Goal: Task Accomplishment & Management: Manage account settings

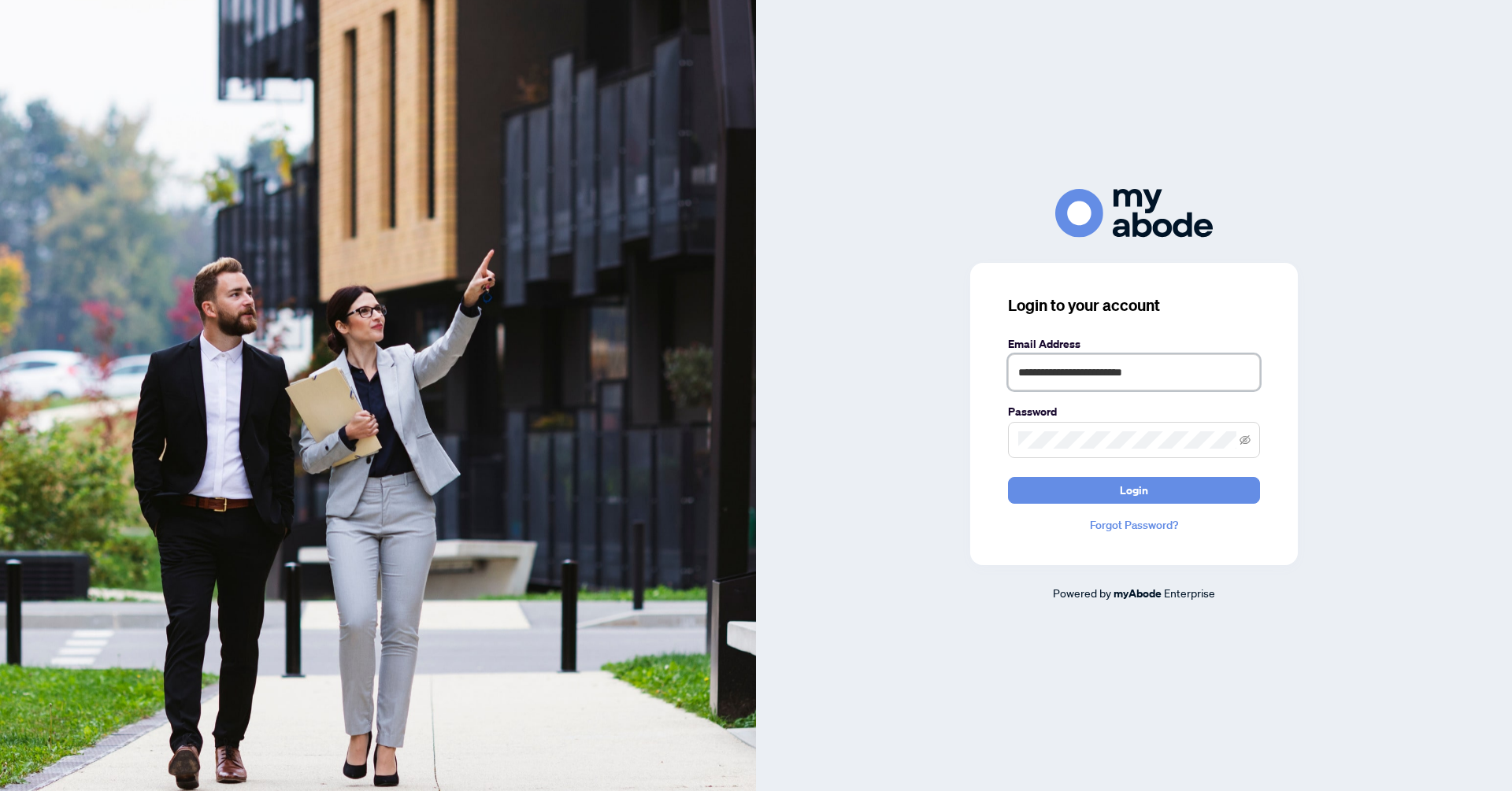
click at [1117, 379] on input "**********" at bounding box center [1134, 372] width 252 height 36
type input "**********"
click at [1082, 494] on button "Login" at bounding box center [1134, 490] width 252 height 26
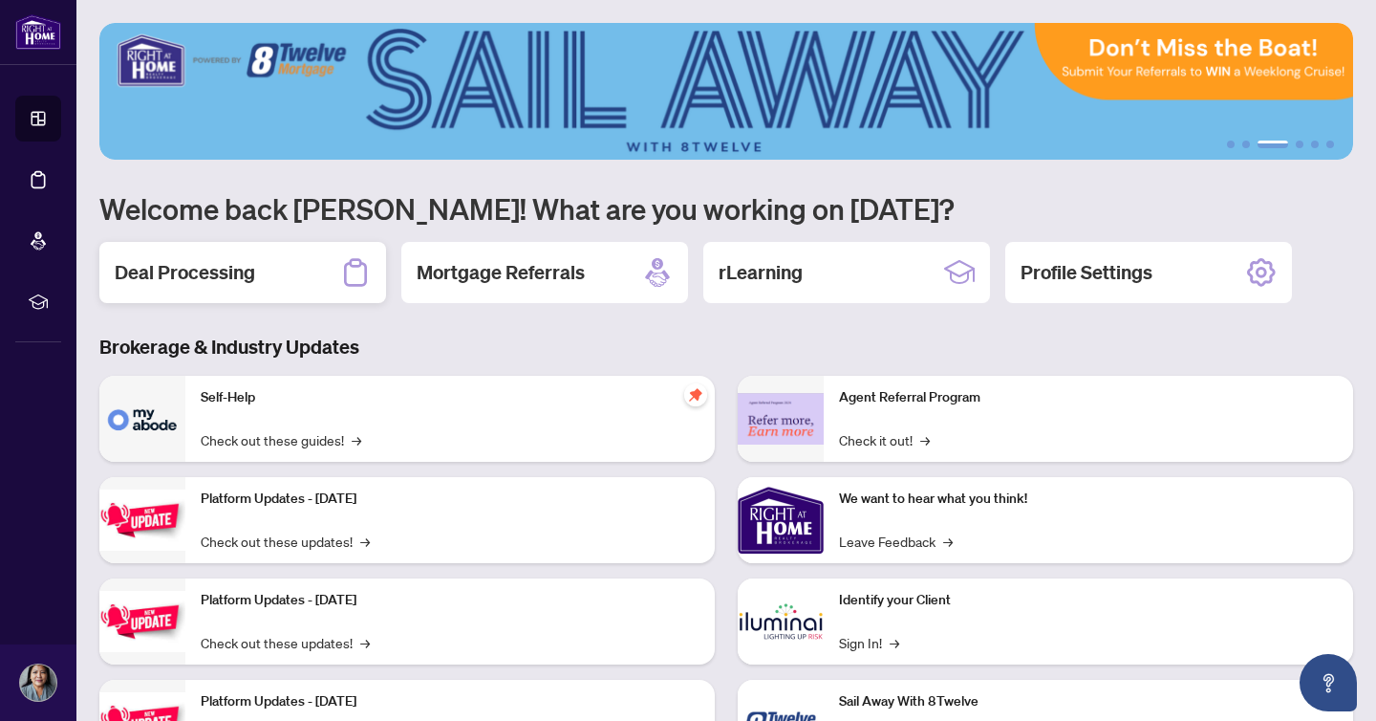
click at [233, 279] on h2 "Deal Processing" at bounding box center [185, 272] width 140 height 27
click at [233, 279] on main "1 2 3 4 5 6 Welcome back [PERSON_NAME]! What are you working on [DATE]? Deal Pr…" at bounding box center [726, 360] width 1300 height 721
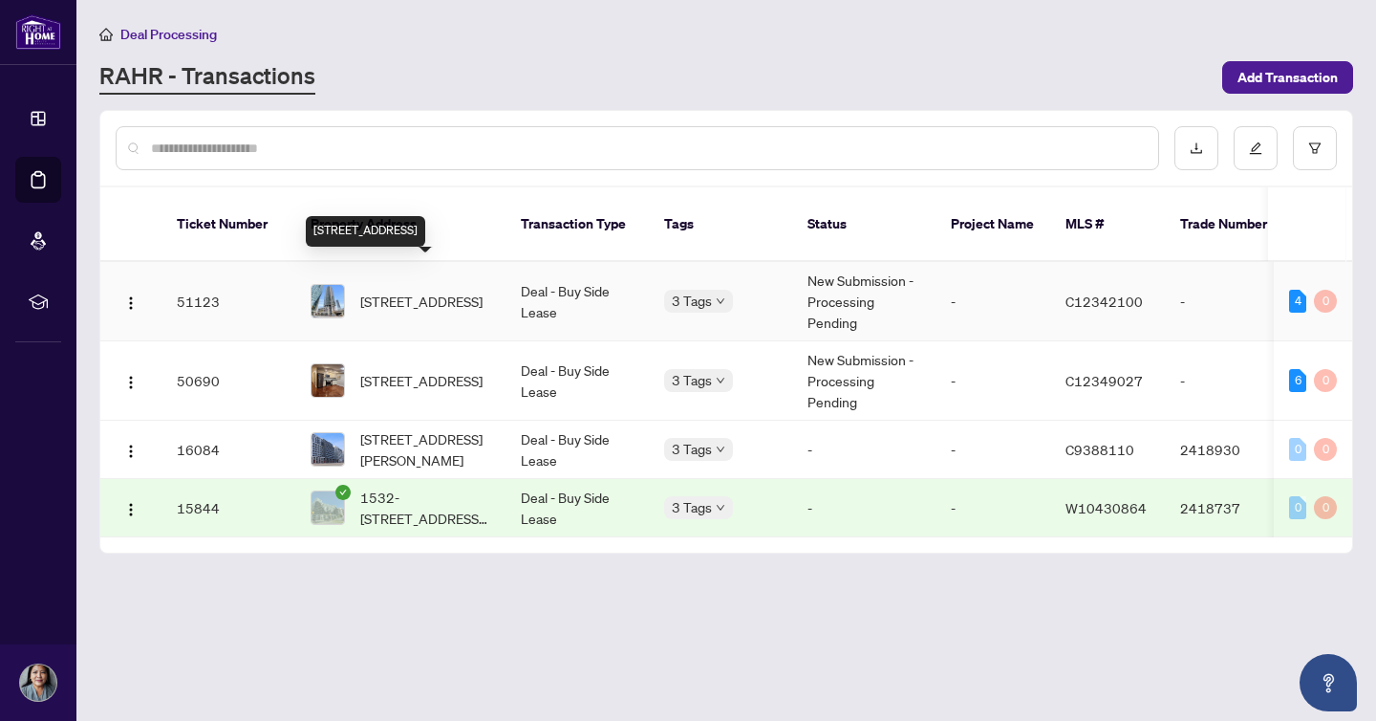
click at [406, 291] on span "[STREET_ADDRESS]" at bounding box center [421, 301] width 122 height 21
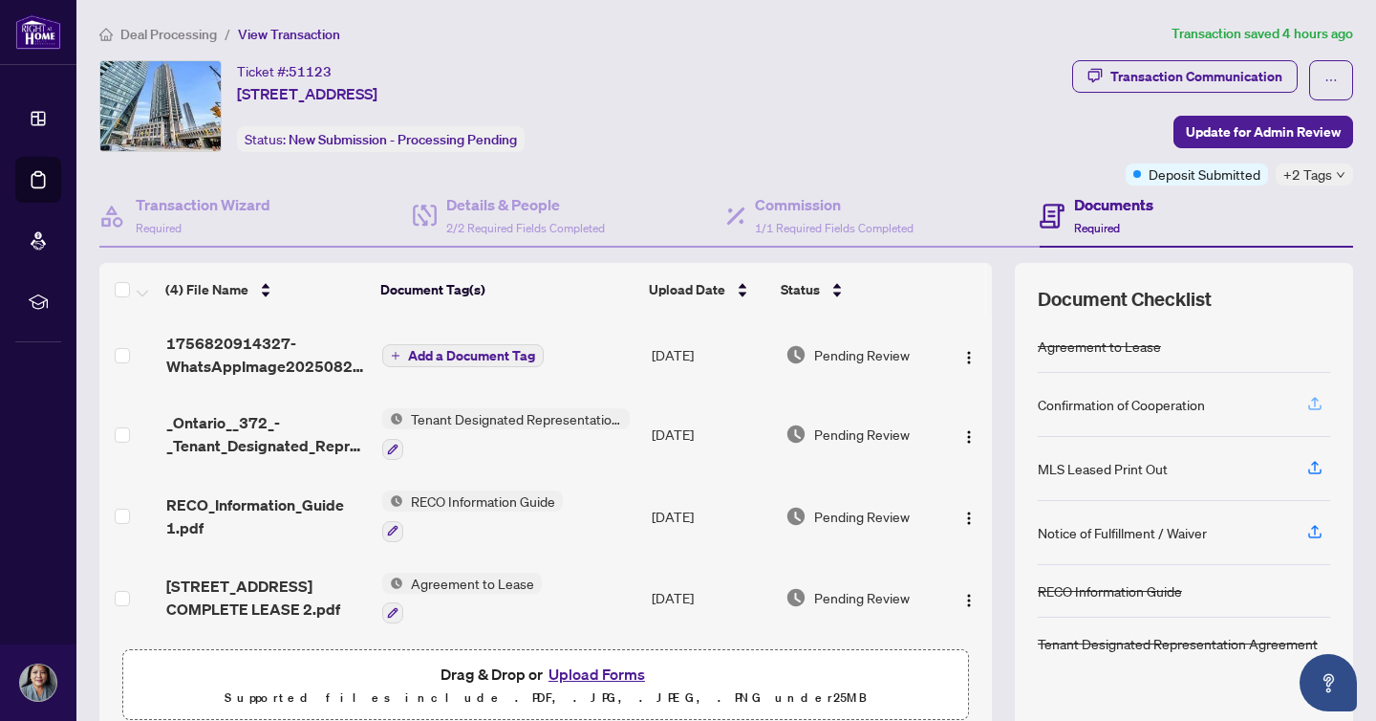
click at [1314, 399] on icon "button" at bounding box center [1314, 403] width 17 height 17
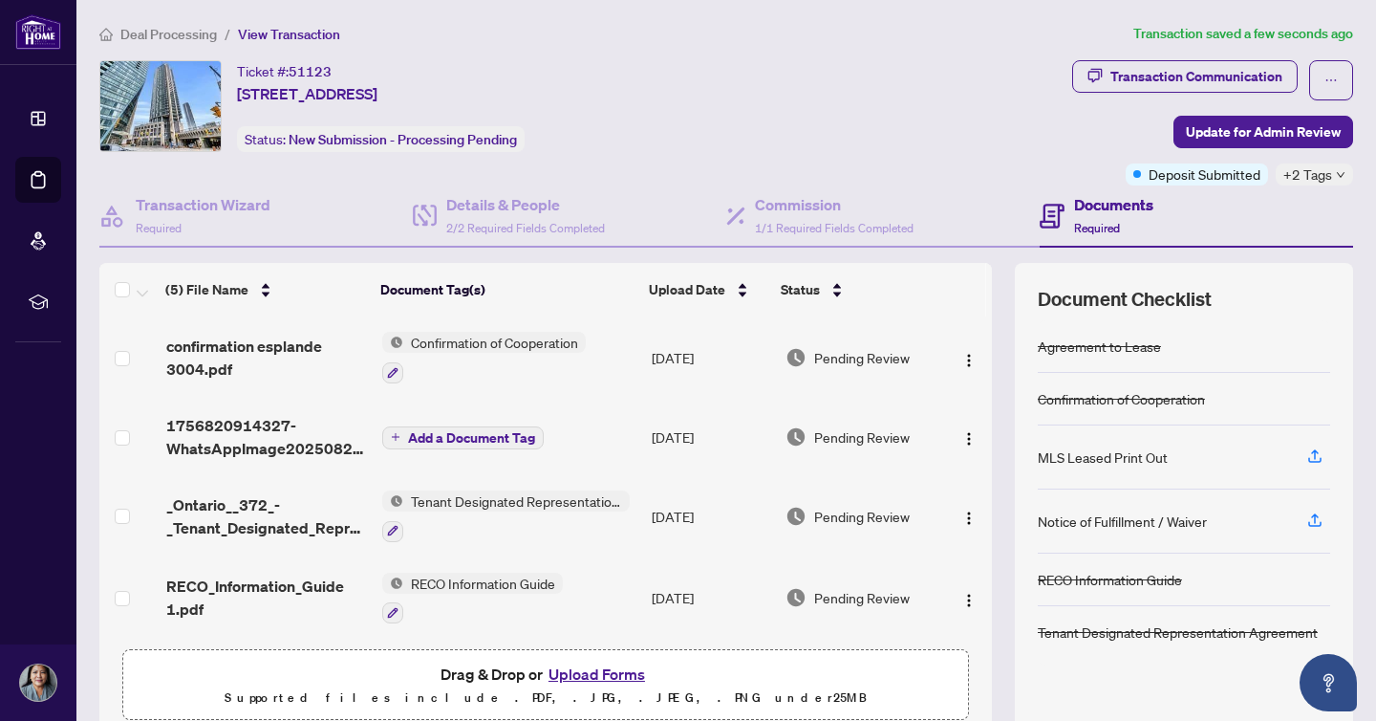
scroll to position [43, 0]
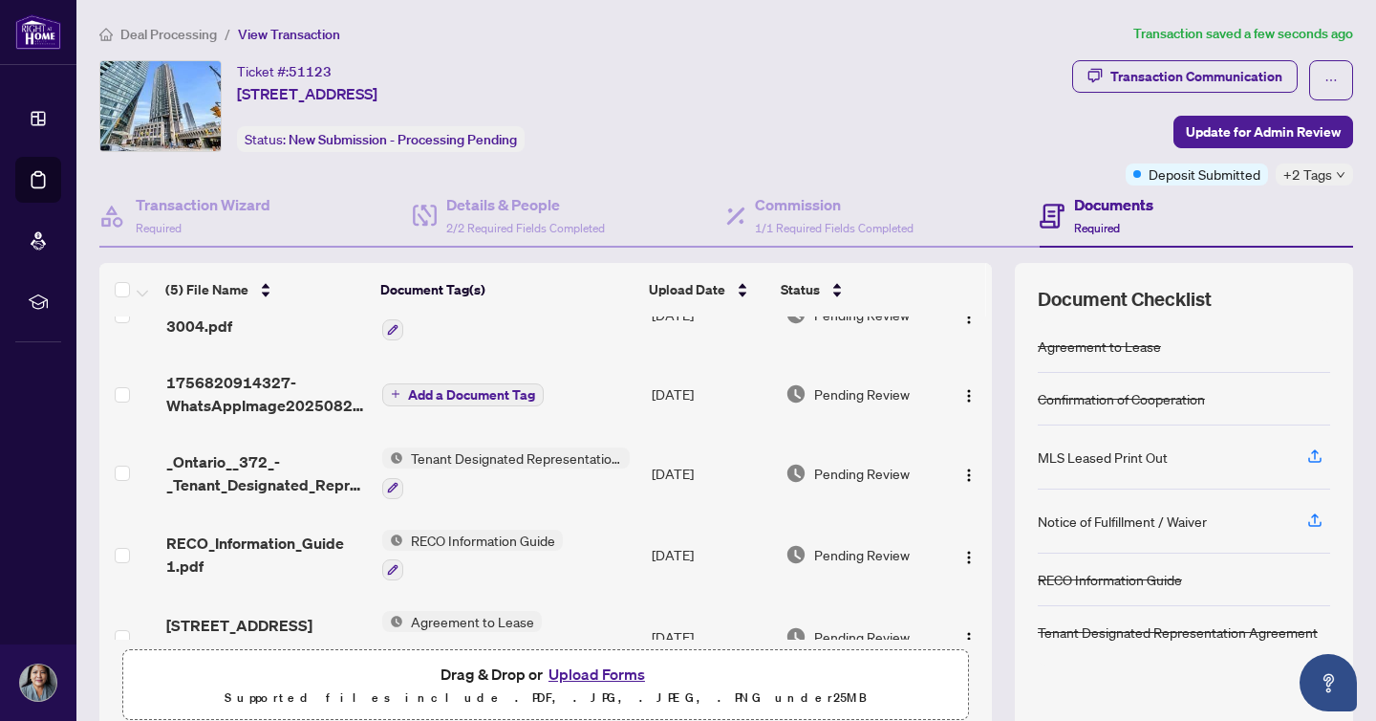
click at [1315, 179] on span "+2 Tags" at bounding box center [1307, 174] width 49 height 22
drag, startPoint x: 1035, startPoint y: 141, endPoint x: 1202, endPoint y: 147, distance: 167.3
click at [1035, 141] on div "Ticket #: 51123 [STREET_ADDRESS] Status: New Submission - Processing Pending" at bounding box center [581, 106] width 965 height 92
click at [1278, 127] on span "Update for Admin Review" at bounding box center [1263, 132] width 155 height 31
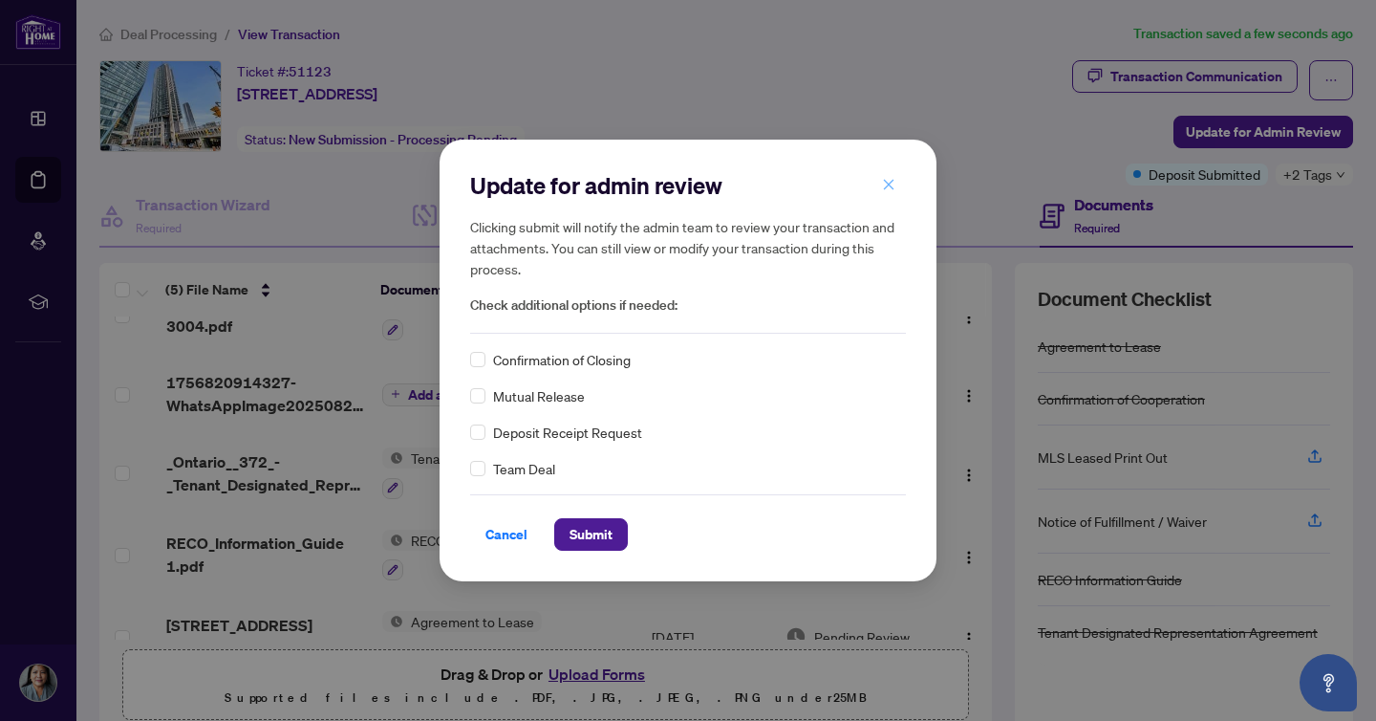
click at [893, 183] on icon "close" at bounding box center [888, 184] width 13 height 13
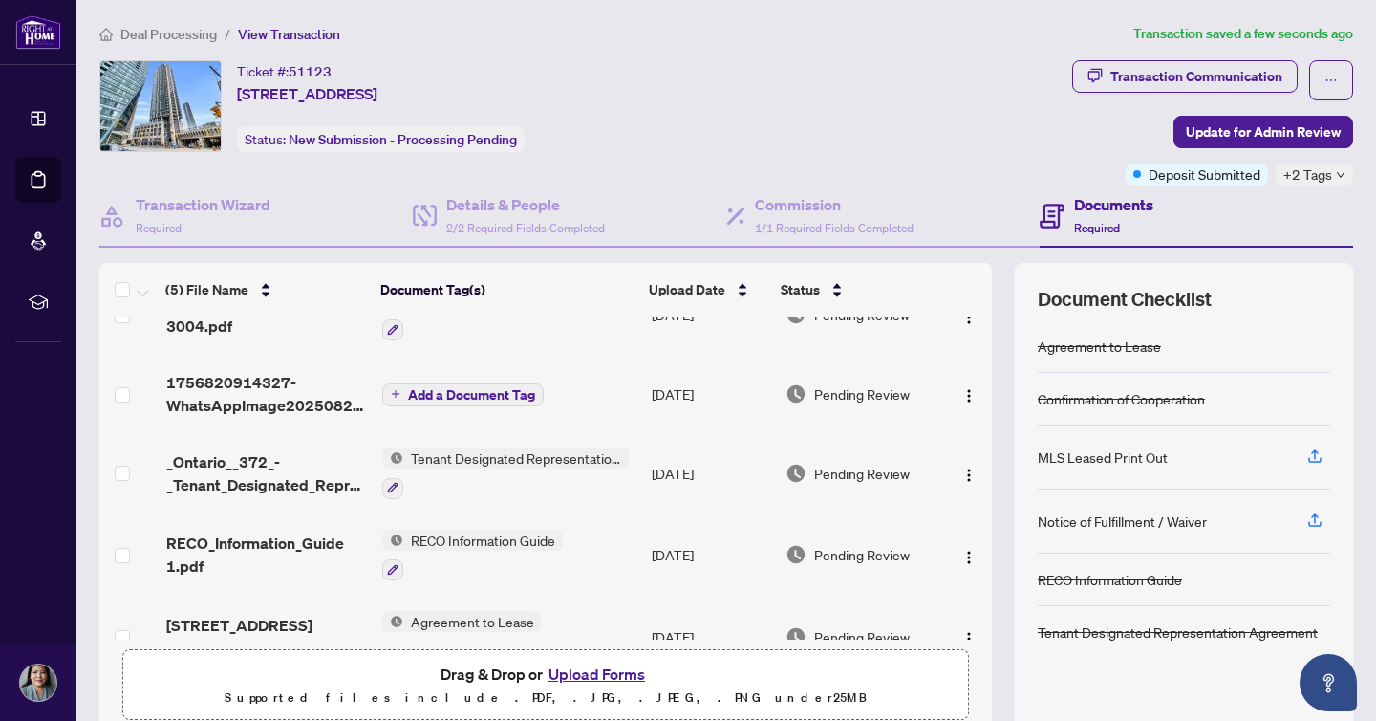
click at [748, 157] on div "Ticket #: 51123 [STREET_ADDRESS] Status: New Submission - Processing Pending" at bounding box center [582, 122] width 973 height 125
click at [147, 31] on span "Deal Processing" at bounding box center [168, 34] width 97 height 17
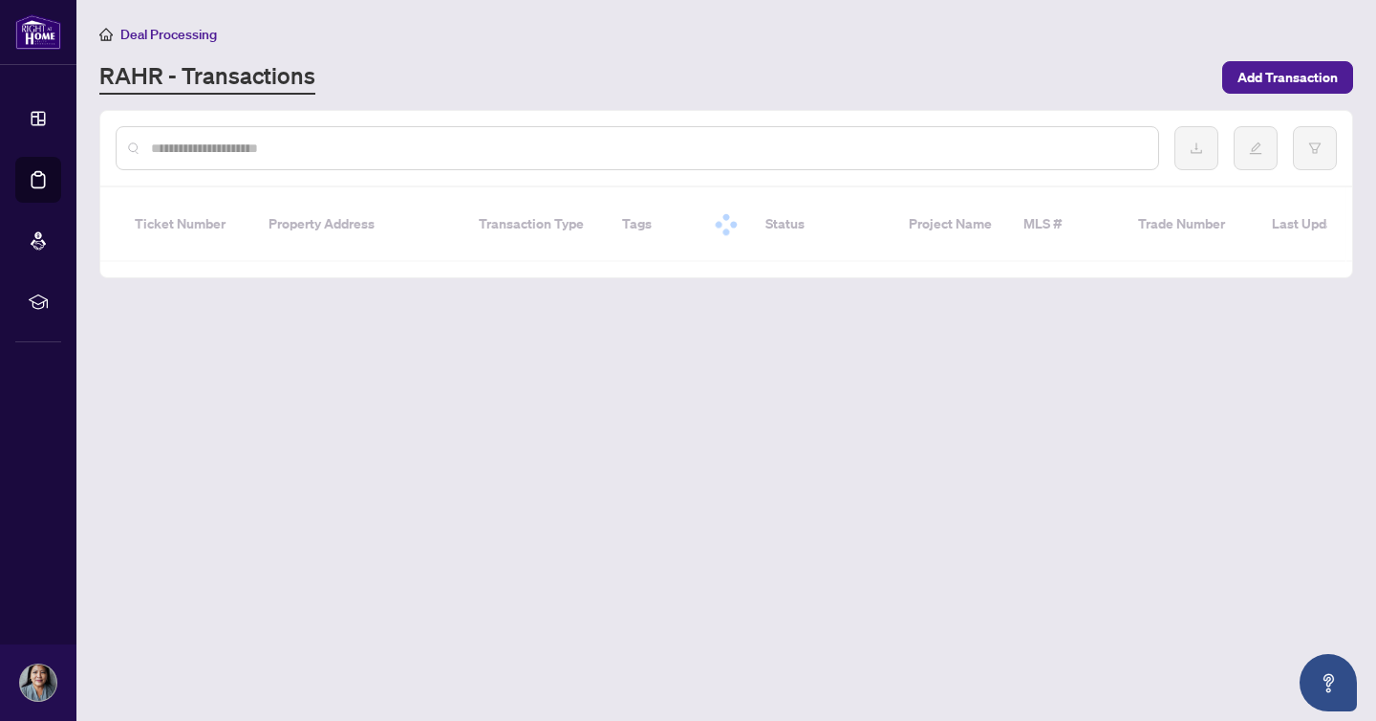
click at [147, 31] on span "Deal Processing" at bounding box center [168, 34] width 97 height 17
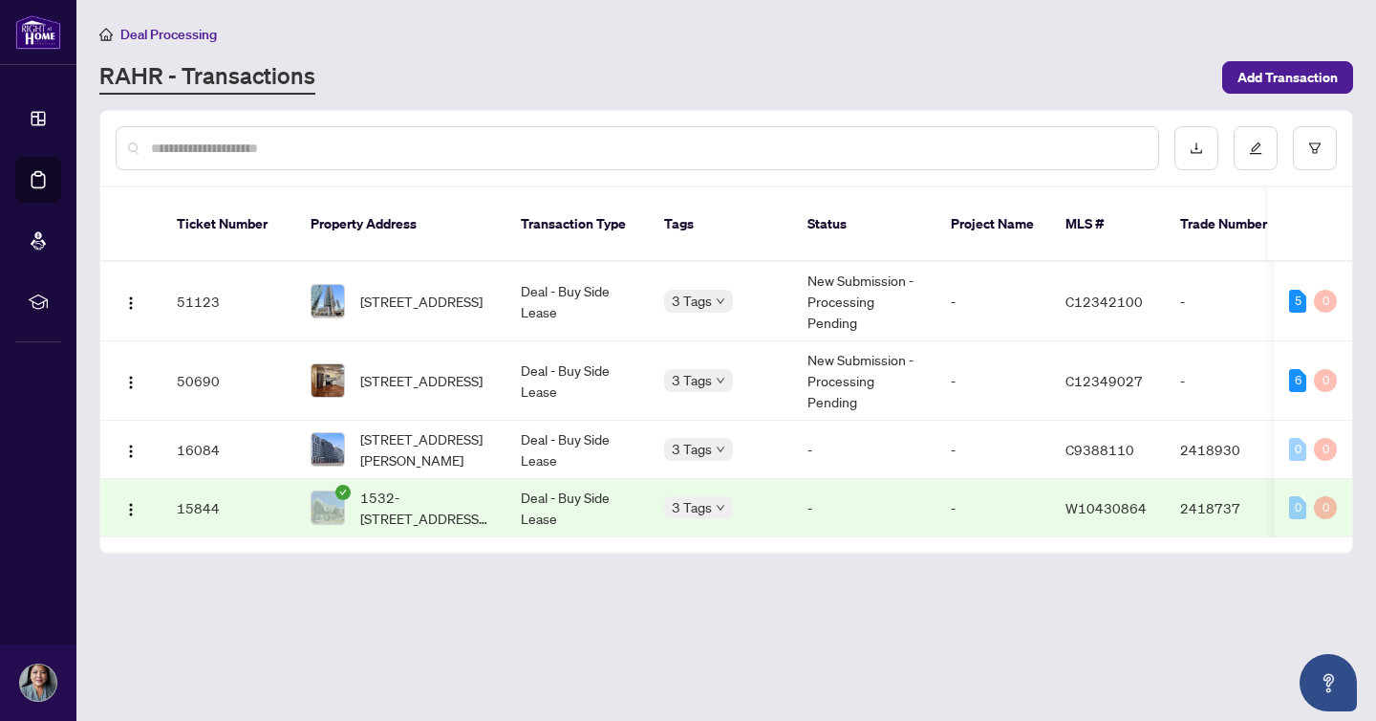
click at [765, 88] on div "RAHR - Transactions" at bounding box center [654, 77] width 1111 height 34
click at [505, 603] on main "Deal Processing [PERSON_NAME] - Transactions Add Transaction Ticket Number Prop…" at bounding box center [726, 360] width 1300 height 721
